Goal: Transaction & Acquisition: Purchase product/service

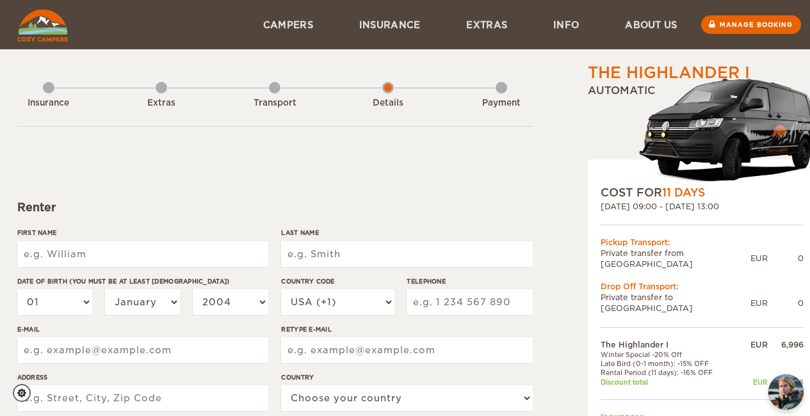
click at [144, 264] on input "First Name" at bounding box center [142, 255] width 251 height 26
type input "[GEOGRAPHIC_DATA]"
type input "Sherar"
type input "3865468899"
type input "sydsherar98@gmail.com"
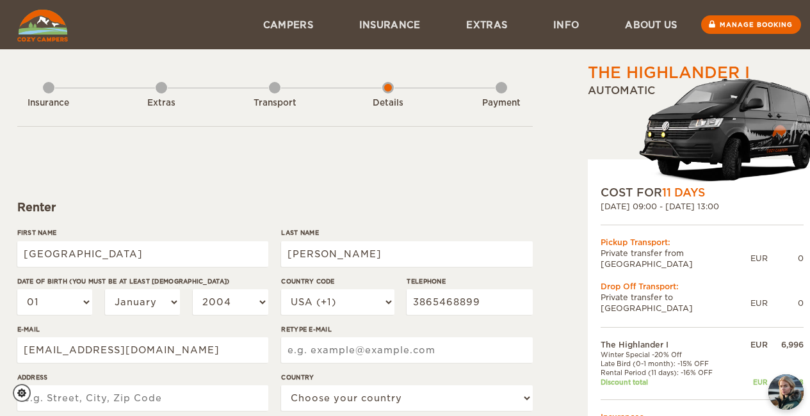
type input "sydsherar98@gmail.com"
type input "2127 Genoa Ct"
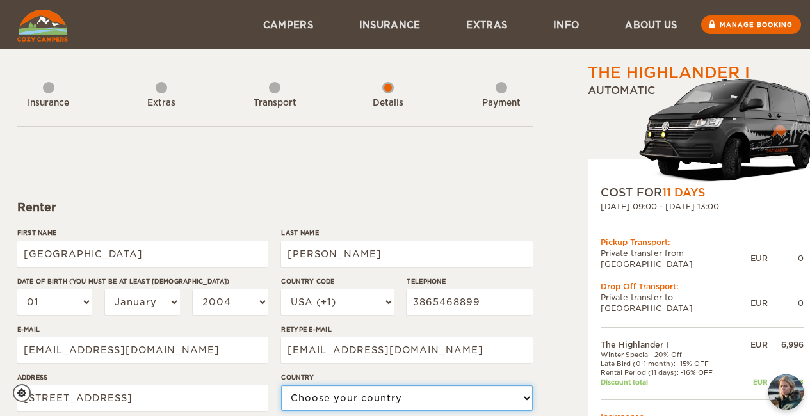
select select "222"
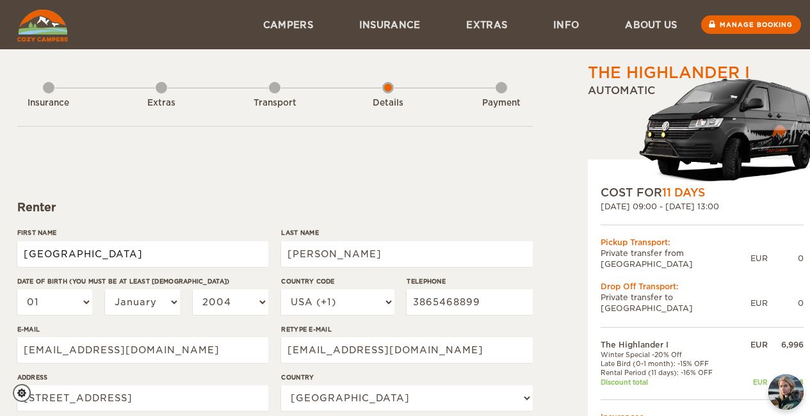
type input "[GEOGRAPHIC_DATA]"
type input "Sherar"
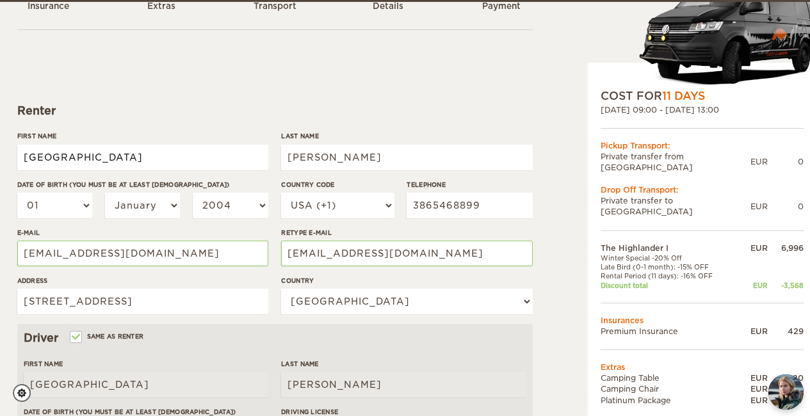
scroll to position [99, 0]
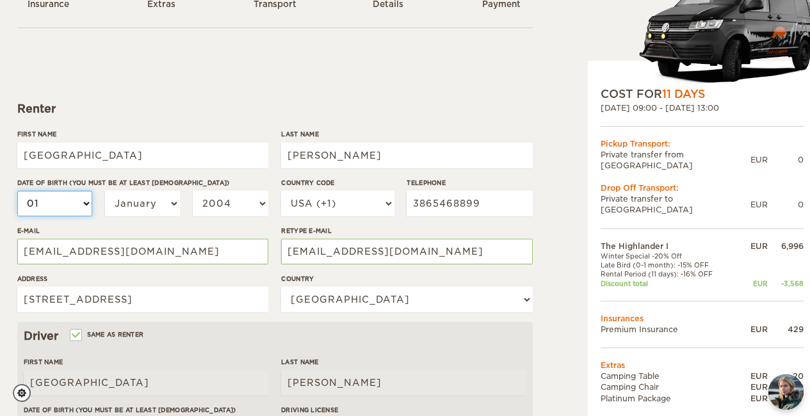
click at [61, 208] on select "01 02 03 04 05 06 07 08 09 10 11 12 13 14 15 16 17 18 19 20 21 22 23 24 25 26 2…" at bounding box center [55, 204] width 76 height 26
select select "08"
click at [17, 191] on select "01 02 03 04 05 06 07 08 09 10 11 12 13 14 15 16 17 18 19 20 21 22 23 24 25 26 2…" at bounding box center [55, 204] width 76 height 26
select select "08"
click at [65, 205] on select "01 02 03 04 05 06 07 08 09 10 11 12 13 14 15 16 17 18 19 20 21 22 23 24 25 26 2…" at bounding box center [55, 204] width 76 height 26
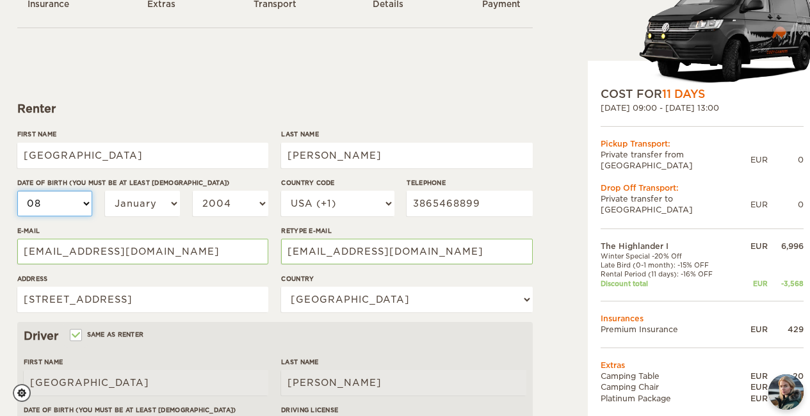
select select "05"
click at [17, 191] on select "01 02 03 04 05 06 07 08 09 10 11 12 13 14 15 16 17 18 19 20 21 22 23 24 25 26 2…" at bounding box center [55, 204] width 76 height 26
select select "05"
click at [152, 211] on select "January February March April May June July August September October November De…" at bounding box center [143, 204] width 76 height 26
select select "08"
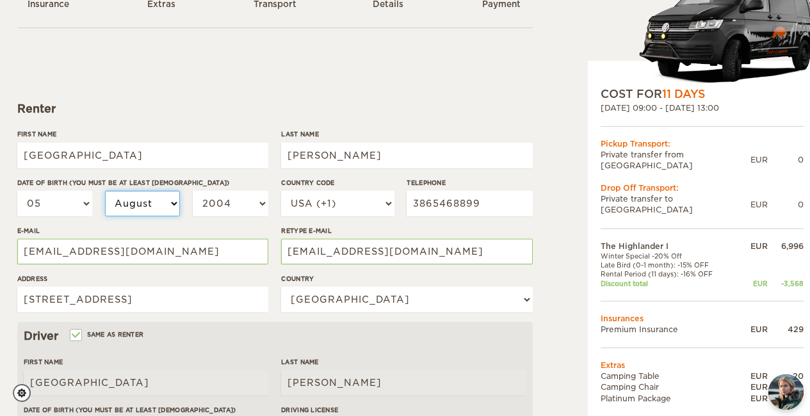
click at [105, 191] on select "January February March April May June July August September October November De…" at bounding box center [143, 204] width 76 height 26
select select "08"
click at [233, 202] on select "2004 2003 2002 2001 2000 1999 1998 1997 1996 1995 1994 1993 1992 1991 1990 1989…" at bounding box center [231, 204] width 76 height 26
select select "1998"
click at [193, 191] on select "2004 2003 2002 2001 2000 1999 1998 1997 1996 1995 1994 1993 1992 1991 1990 1989…" at bounding box center [231, 204] width 76 height 26
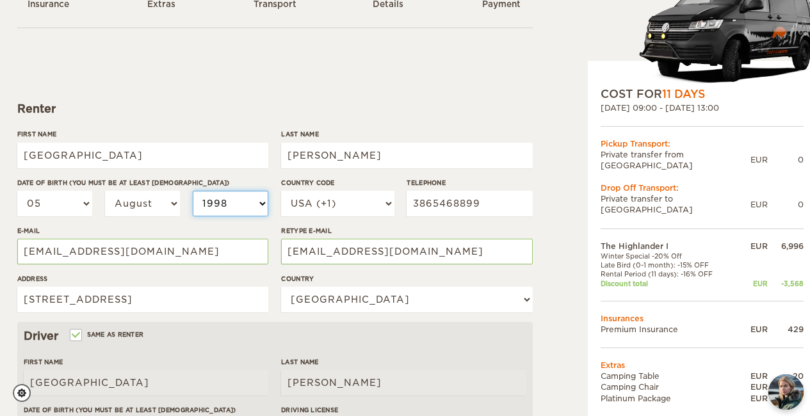
select select "1998"
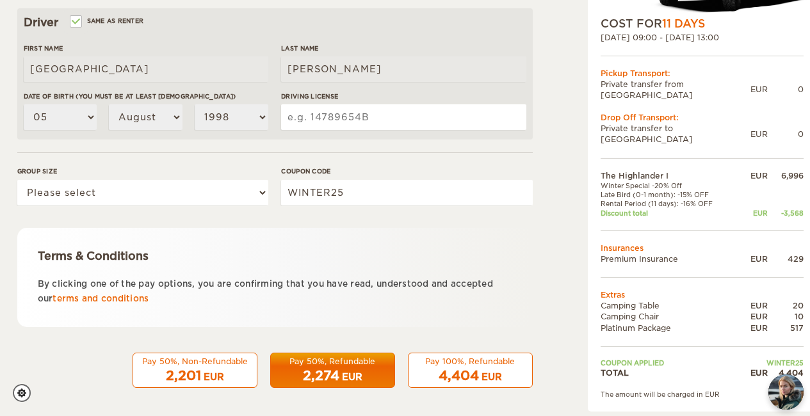
scroll to position [413, 0]
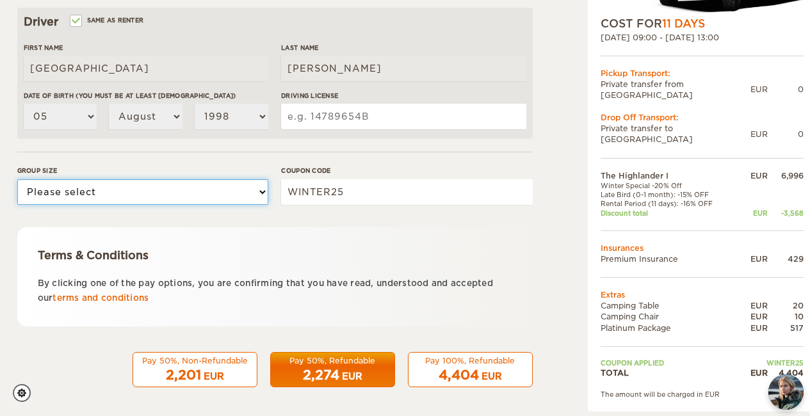
click at [207, 190] on select "Please select 1 2" at bounding box center [142, 192] width 251 height 26
select select "1"
click at [17, 179] on select "Please select 1 2" at bounding box center [142, 192] width 251 height 26
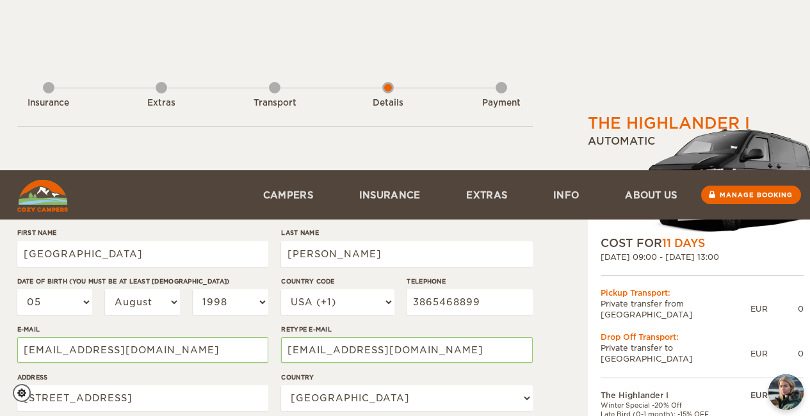
scroll to position [417, 0]
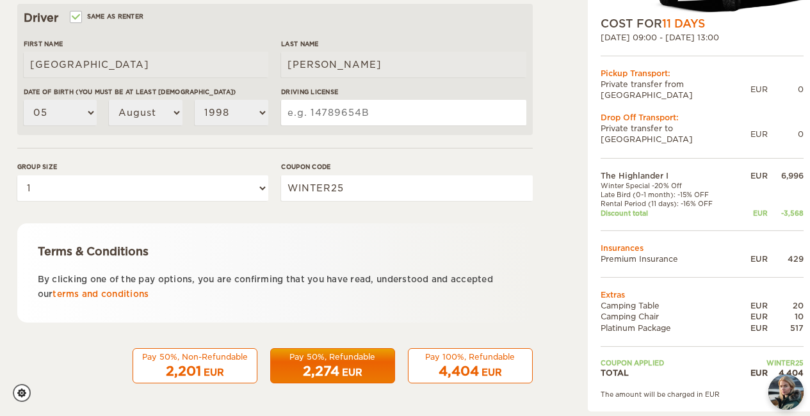
click at [331, 372] on span "2,274" at bounding box center [321, 371] width 37 height 15
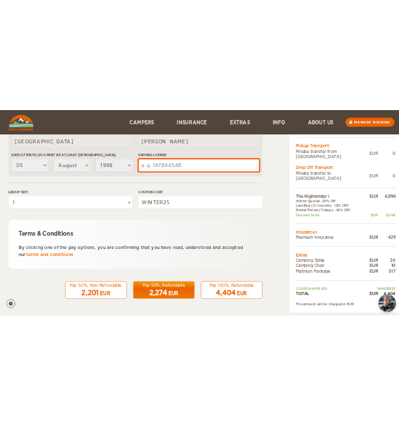
scroll to position [350, 0]
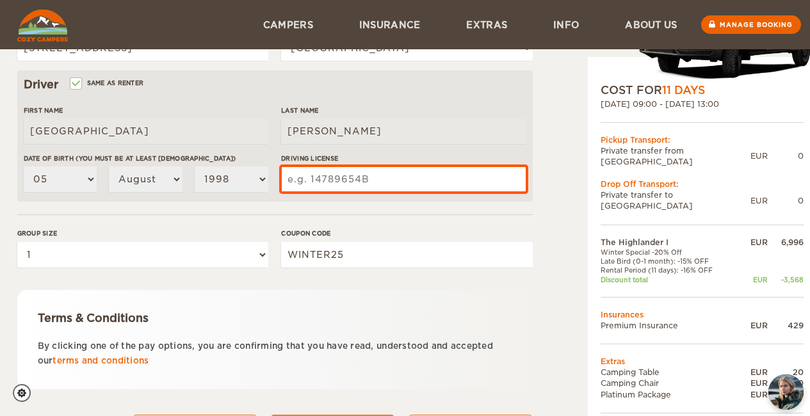
click at [403, 179] on input "Driving License" at bounding box center [403, 180] width 245 height 26
click at [372, 177] on input "Driving License" at bounding box center [403, 180] width 245 height 26
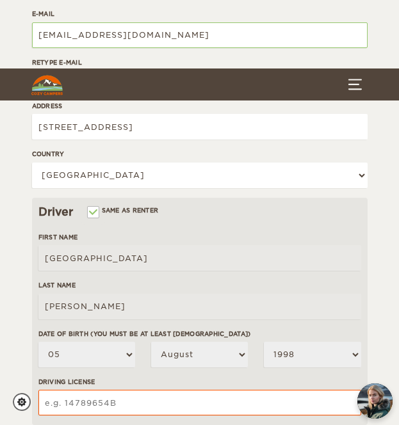
scroll to position [456, 0]
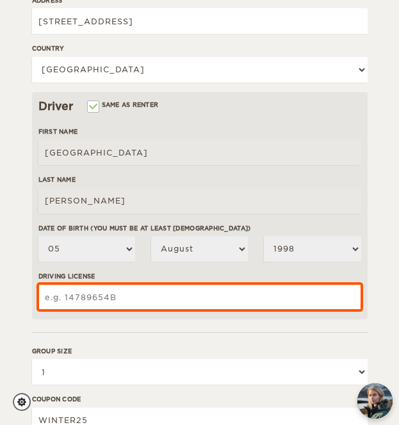
click at [110, 300] on input "Driving License" at bounding box center [199, 297] width 323 height 26
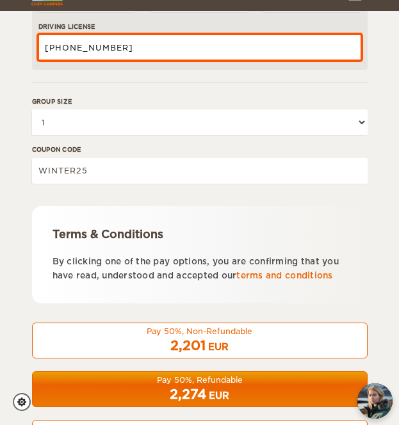
scroll to position [750, 0]
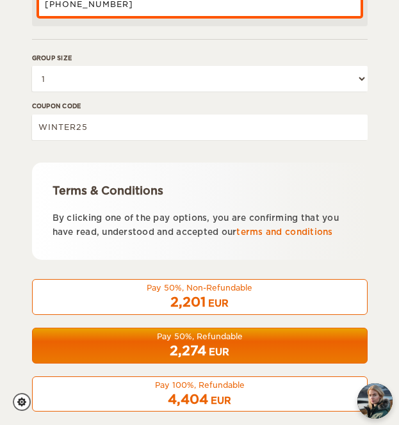
type input "17-279-4482"
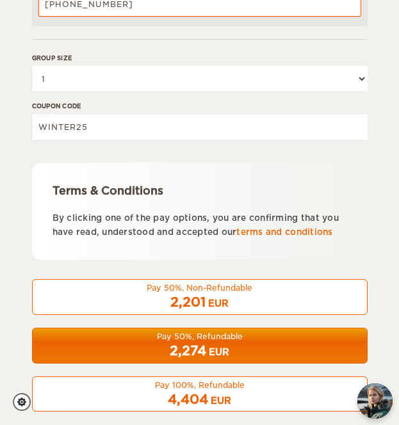
click at [153, 336] on div "Pay 50%, Refundable" at bounding box center [199, 336] width 319 height 11
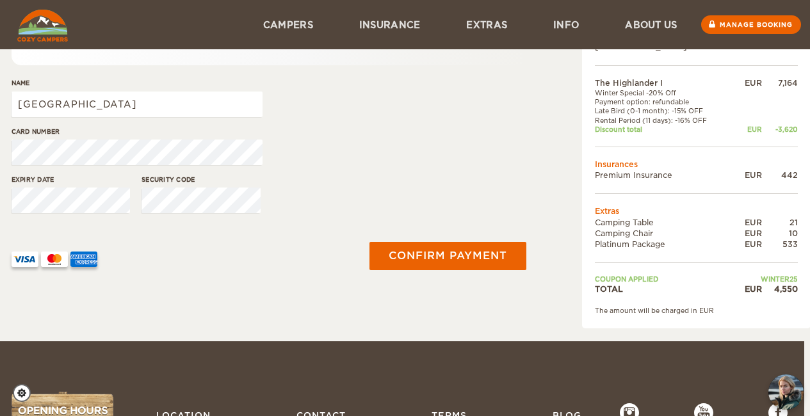
scroll to position [0, 6]
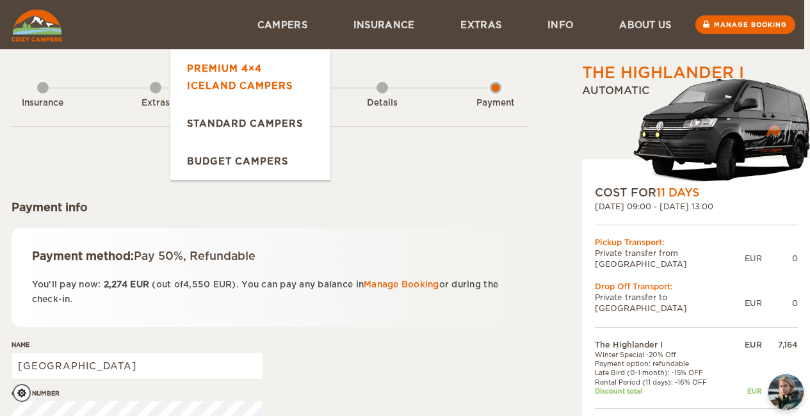
click at [272, 76] on link "Premium 4×4 Iceland Campers" at bounding box center [250, 76] width 160 height 55
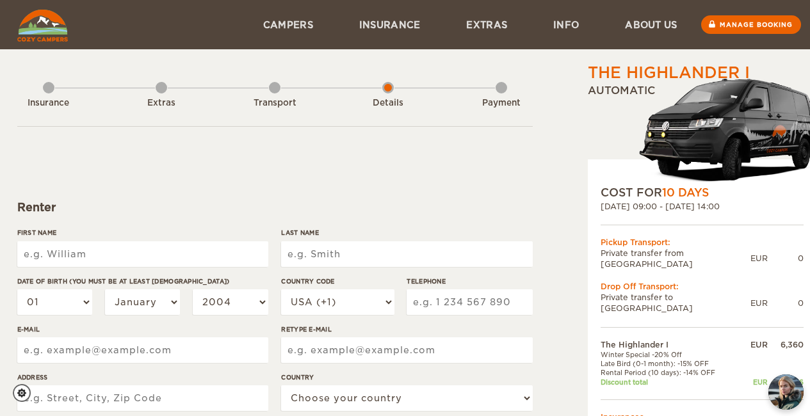
click at [238, 252] on input "First Name" at bounding box center [142, 255] width 251 height 26
type input "Sydney"
type input "Sherar"
type input "3865468899"
type input "sydsherar98@gmail.com"
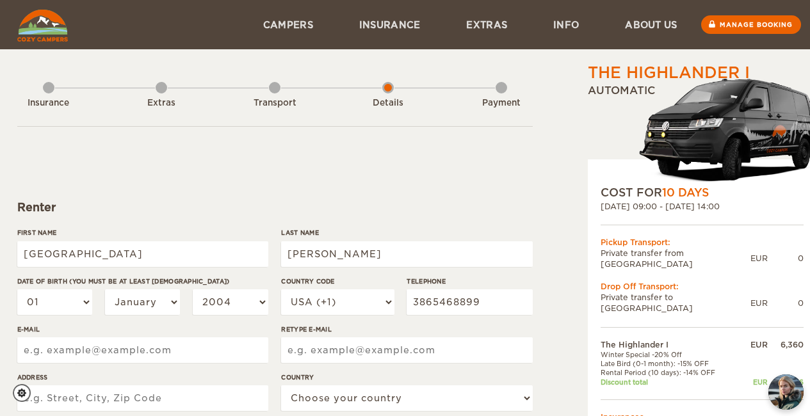
type input "sydsherar98@gmail.com"
type input "2127 Genoa Ct"
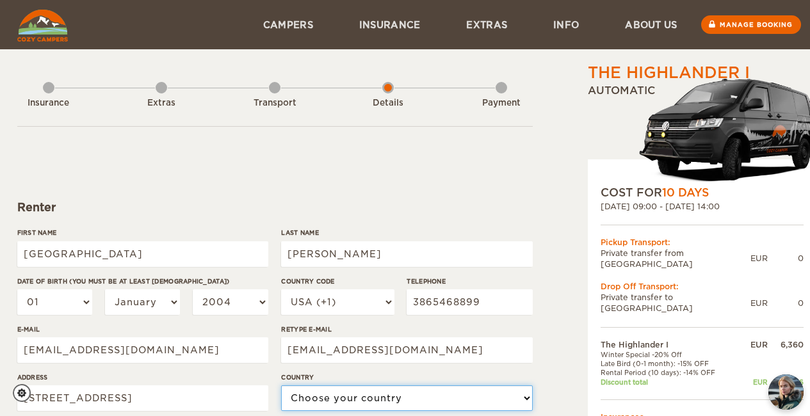
select select "222"
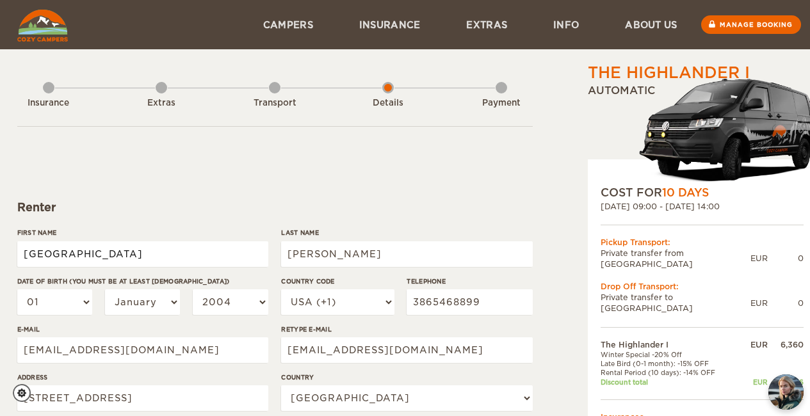
type input "Sydney"
type input "Sherar"
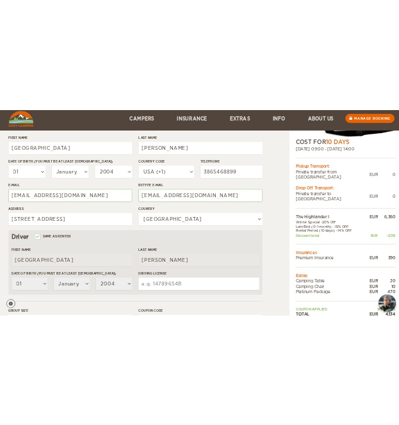
scroll to position [177, 0]
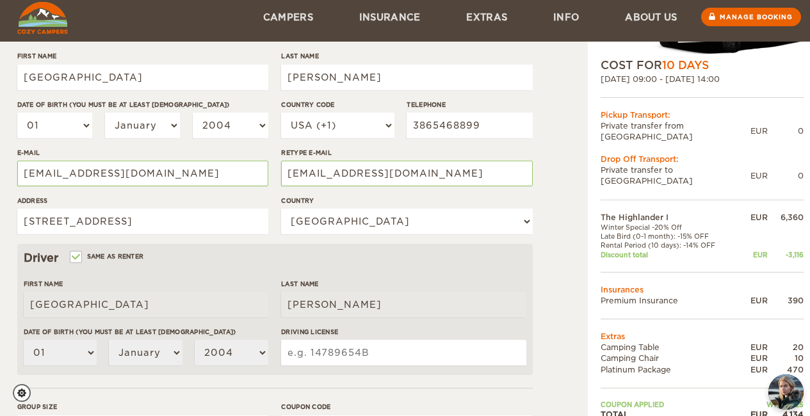
click at [350, 360] on input "Driving License" at bounding box center [403, 353] width 245 height 26
click at [48, 122] on select "01 02 03 04 05 06 07 08 09 10 11 12 13 14 15 16 17 18 19 20 21 22 23 24 25 26 2…" at bounding box center [55, 126] width 76 height 26
select select "05"
click at [17, 113] on select "01 02 03 04 05 06 07 08 09 10 11 12 13 14 15 16 17 18 19 20 21 22 23 24 25 26 2…" at bounding box center [55, 126] width 76 height 26
select select "05"
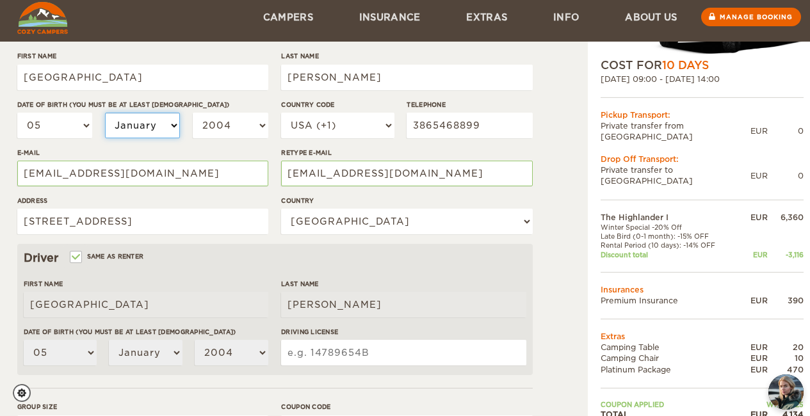
click at [146, 129] on select "January February March April May June July August September October November De…" at bounding box center [143, 126] width 76 height 26
select select "08"
click at [105, 113] on select "January February March April May June July August September October November De…" at bounding box center [143, 126] width 76 height 26
select select "08"
click at [236, 126] on select "2004 2003 2002 2001 2000 1999 1998 1997 1996 1995 1994 1993 1992 1991 1990 1989…" at bounding box center [231, 126] width 76 height 26
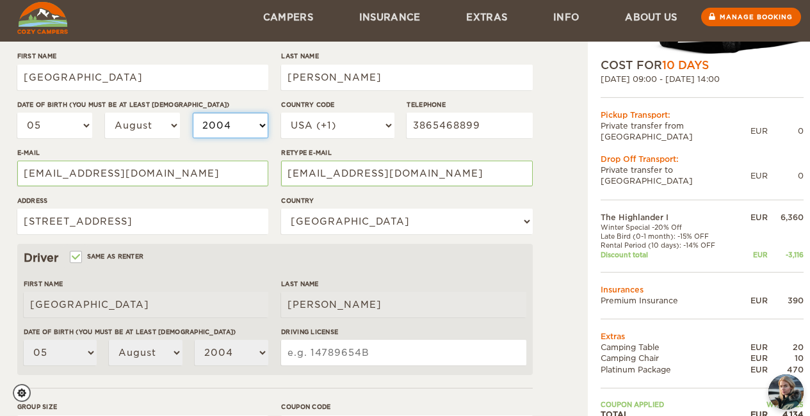
select select "1998"
click at [193, 113] on select "2004 2003 2002 2001 2000 1999 1998 1997 1996 1995 1994 1993 1992 1991 1990 1989…" at bounding box center [231, 126] width 76 height 26
select select "1998"
click at [451, 344] on input "Driving License" at bounding box center [403, 353] width 245 height 26
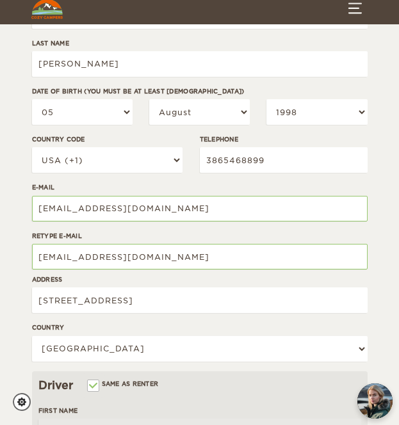
click at [383, 319] on div "The Highlander I Expand Collapse Total 4,134 EUR Automatic COST FOR 10 Days 04.…" at bounding box center [199, 410] width 399 height 1174
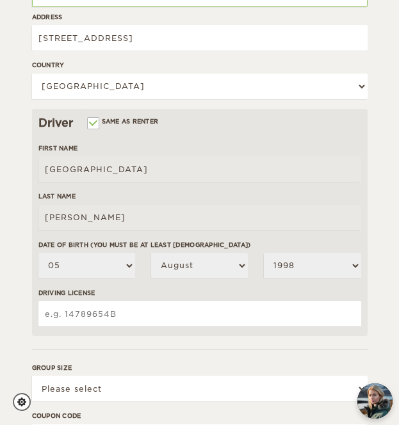
scroll to position [440, 0]
click at [130, 314] on input "Driving License" at bounding box center [199, 313] width 323 height 26
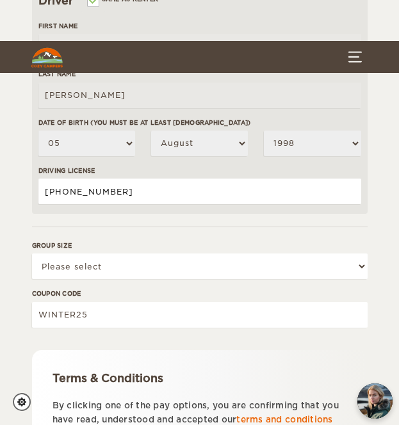
scroll to position [635, 0]
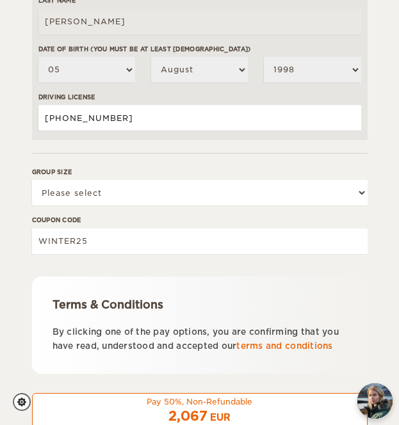
type input "17-279-4482"
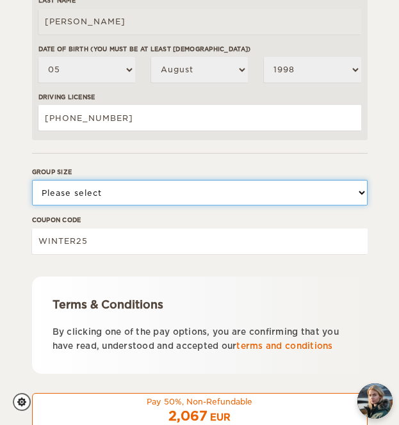
click at [126, 188] on select "Please select 1 2" at bounding box center [200, 193] width 336 height 26
select select "1"
click at [32, 180] on select "Please select 1 2" at bounding box center [200, 193] width 336 height 26
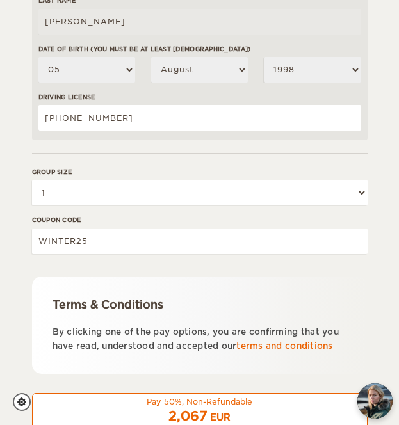
click at [87, 283] on div "Terms & Conditions By clicking one of the pay options, you are confirming that …" at bounding box center [200, 325] width 336 height 97
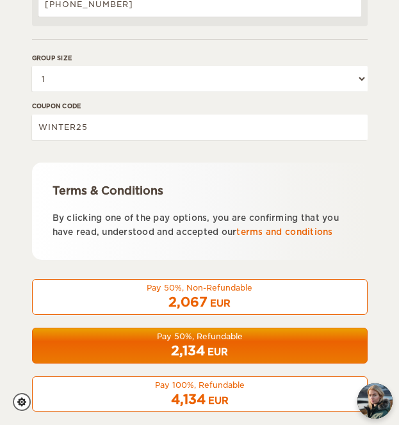
click at [79, 342] on div "2,134 EUR" at bounding box center [199, 351] width 319 height 19
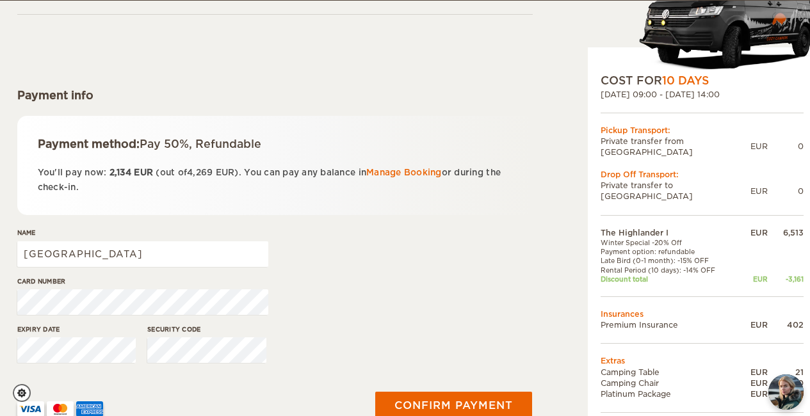
scroll to position [113, 0]
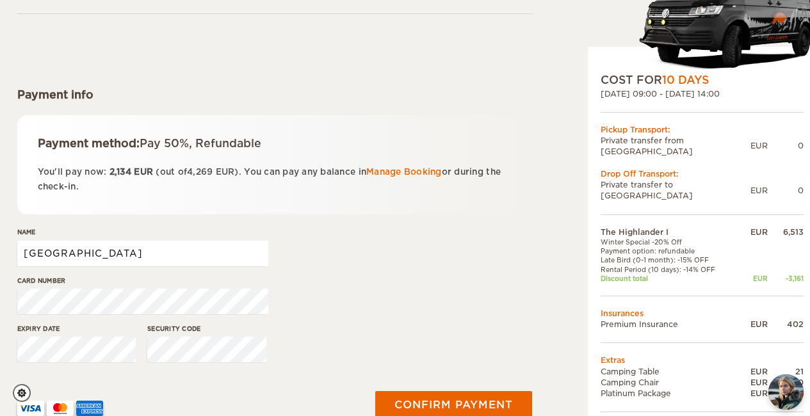
click at [161, 259] on input "Sydney" at bounding box center [142, 254] width 251 height 26
type input "Sydney R Sherar"
click at [398, 290] on div "Card number" at bounding box center [275, 300] width 516 height 48
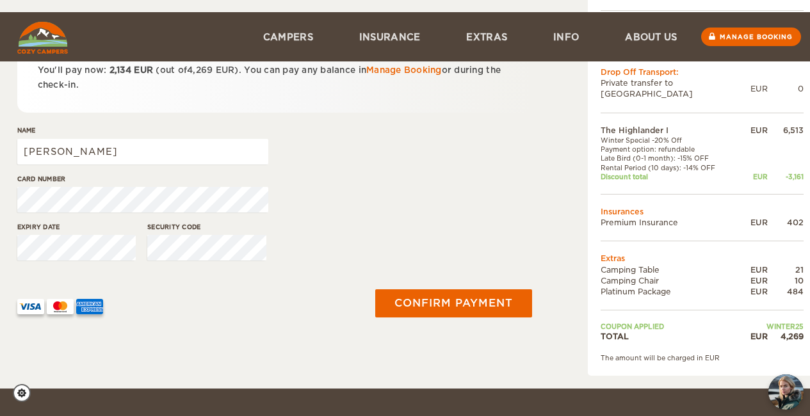
scroll to position [290, 0]
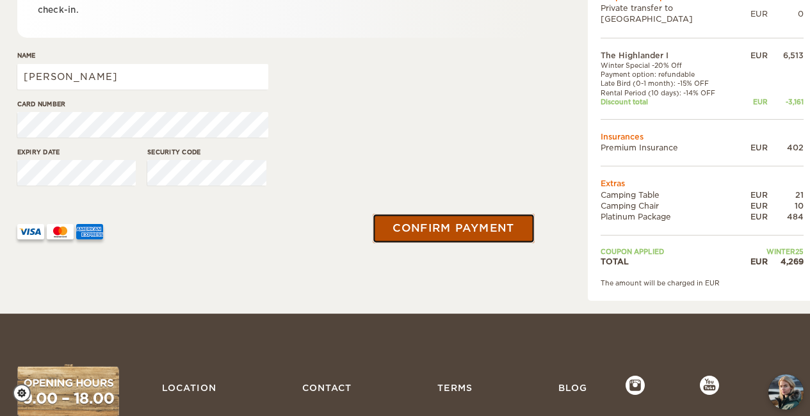
click at [398, 228] on button "Confirm payment" at bounding box center [453, 229] width 161 height 29
